Goal: Check status

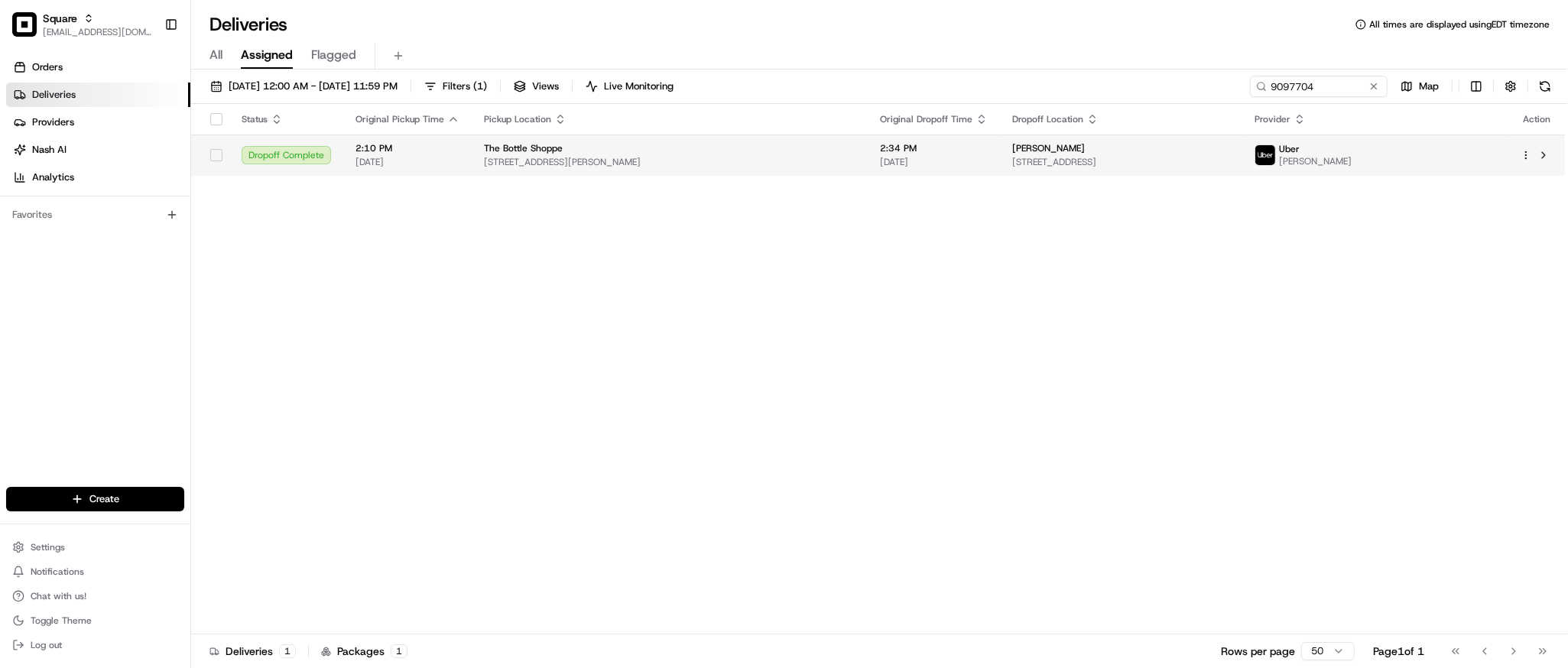
click at [730, 149] on div "The Bottle Shoppe" at bounding box center [669, 148] width 371 height 12
click at [748, 159] on span "[STREET_ADDRESS][PERSON_NAME]" at bounding box center [669, 161] width 371 height 12
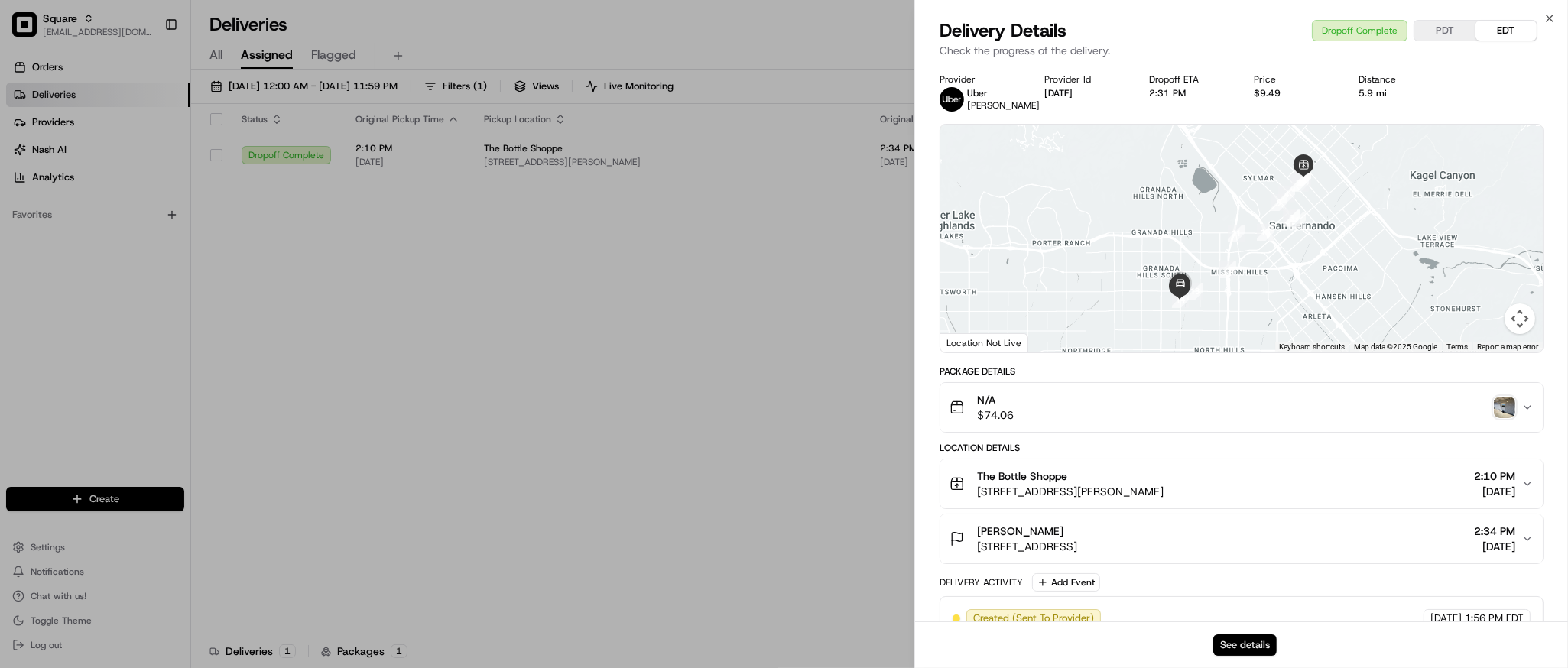
click at [1241, 645] on button "See details" at bounding box center [1244, 644] width 63 height 21
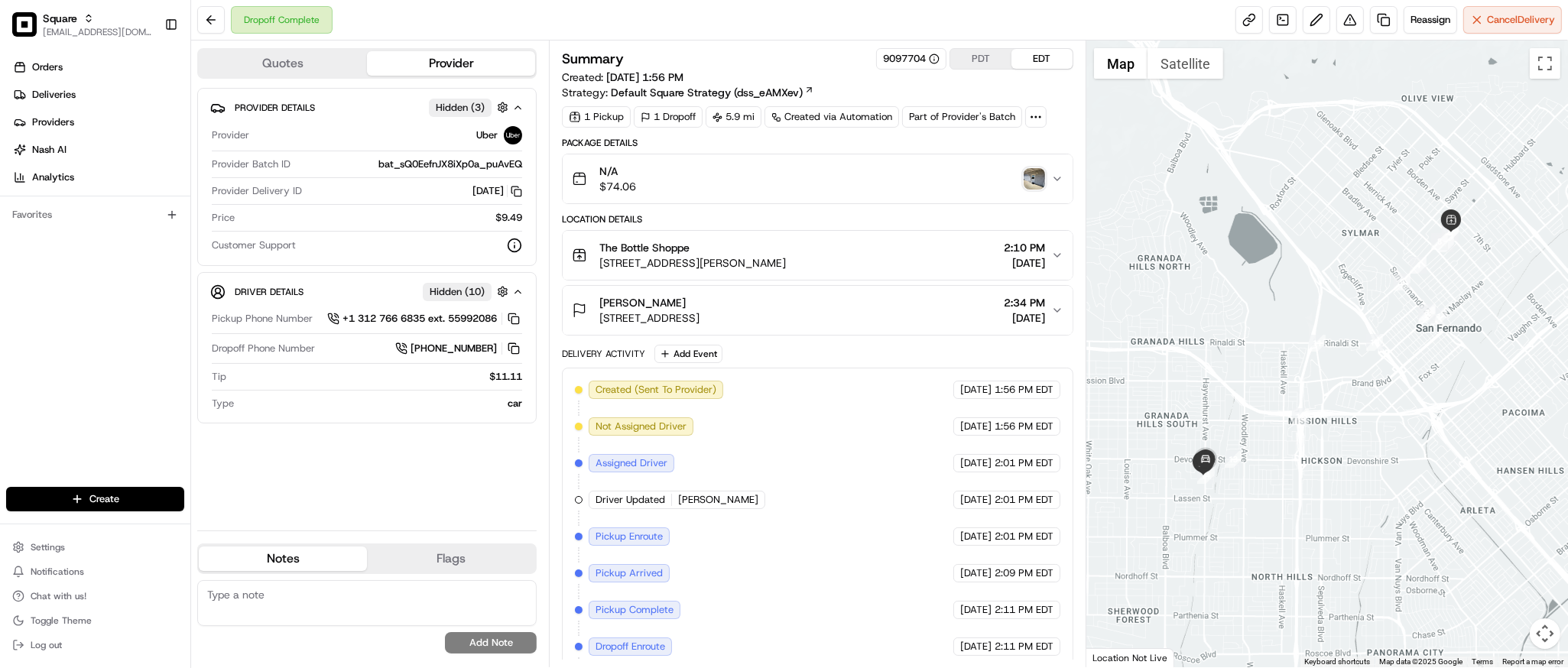
click at [358, 492] on div "Provider Details Hidden ( 3 ) Provider Uber Provider Batch ID bat_sQ0EefnJX8iXp…" at bounding box center [367, 303] width 339 height 431
